Goal: Information Seeking & Learning: Learn about a topic

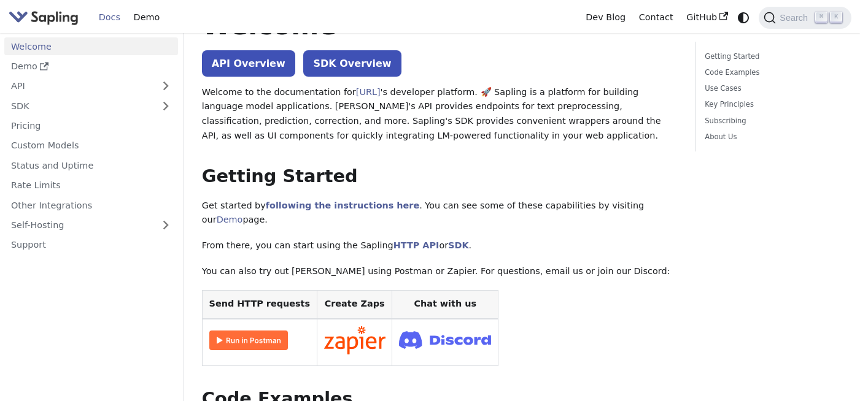
scroll to position [33, 0]
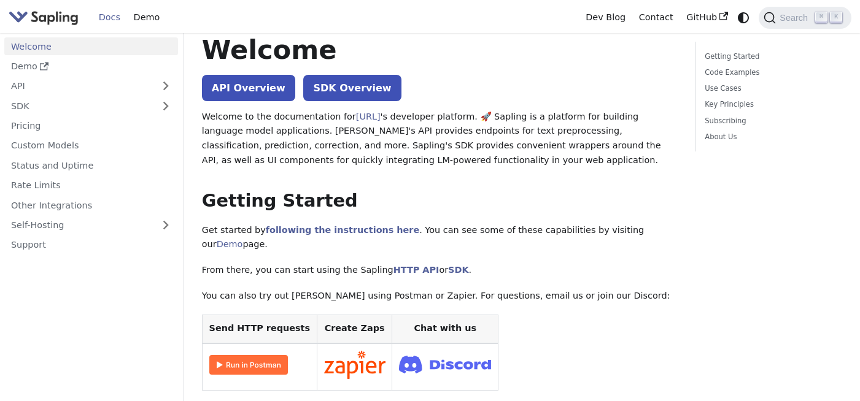
click at [248, 78] on link "API Overview" at bounding box center [248, 88] width 93 height 26
